Goal: Browse casually: Explore the website without a specific task or goal

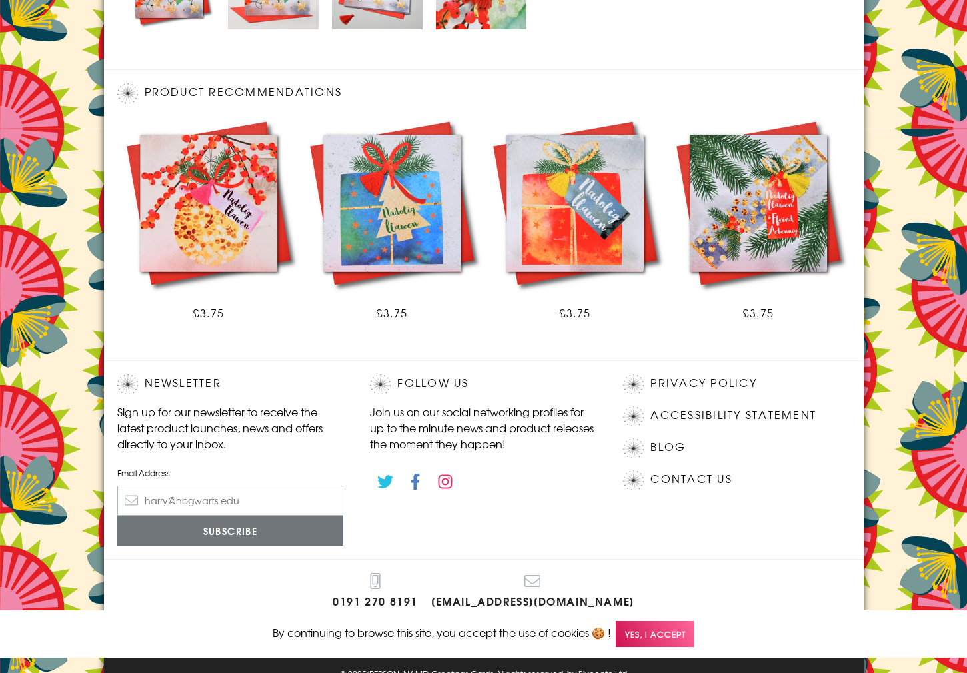
scroll to position [701, 0]
